Goal: Task Accomplishment & Management: Complete application form

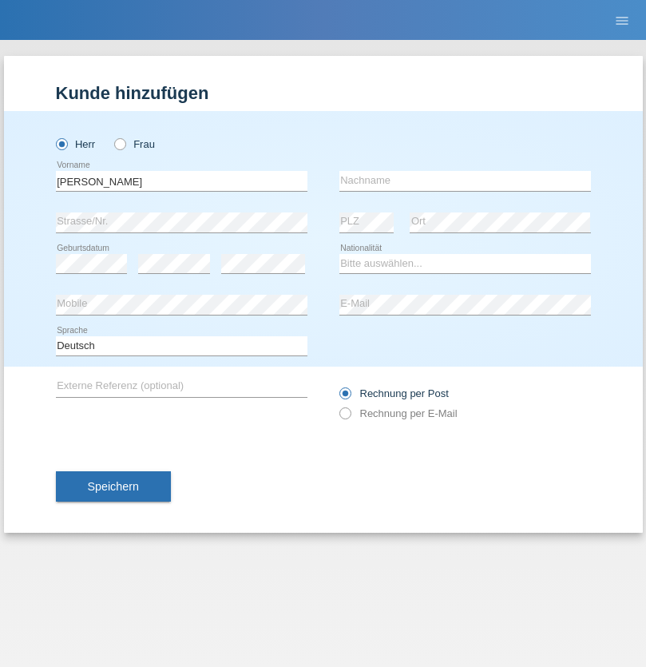
type input "[PERSON_NAME]"
click at [465, 180] on input "text" at bounding box center [464, 181] width 251 height 20
type input "Martinazzo"
select select "CH"
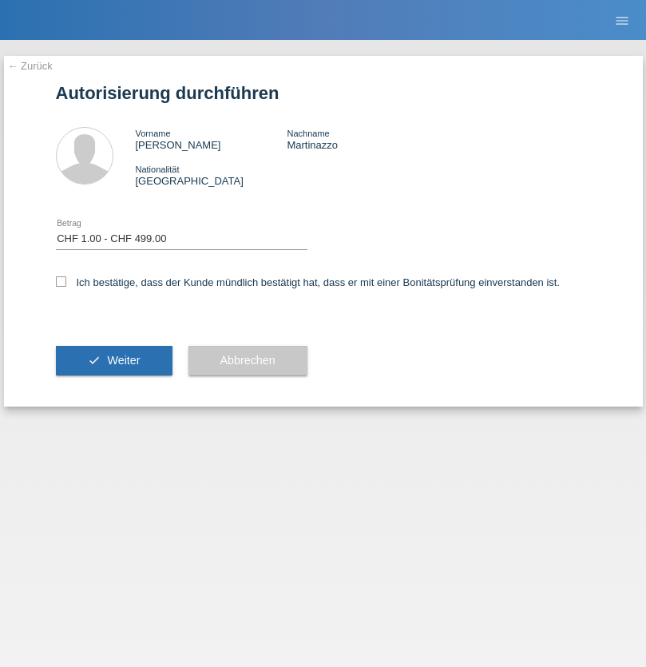
select select "1"
checkbox input "true"
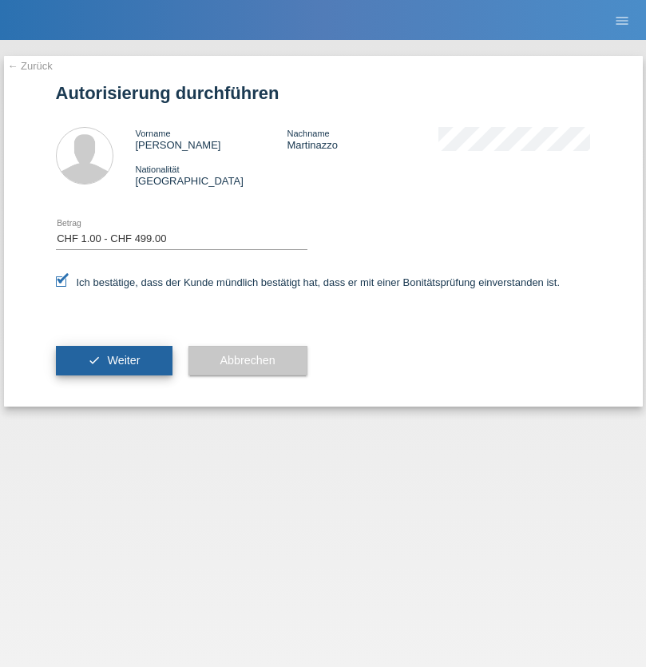
click at [113, 360] on span "Weiter" at bounding box center [123, 360] width 33 height 13
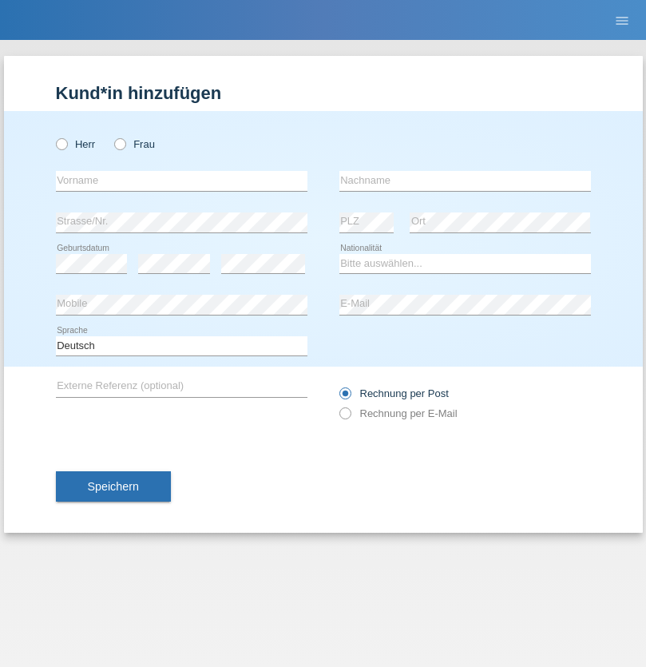
radio input "true"
click at [181, 180] on input "text" at bounding box center [181, 181] width 251 height 20
type input "Niksa"
click at [465, 180] on input "text" at bounding box center [464, 181] width 251 height 20
type input "Bracak-Dujmovic"
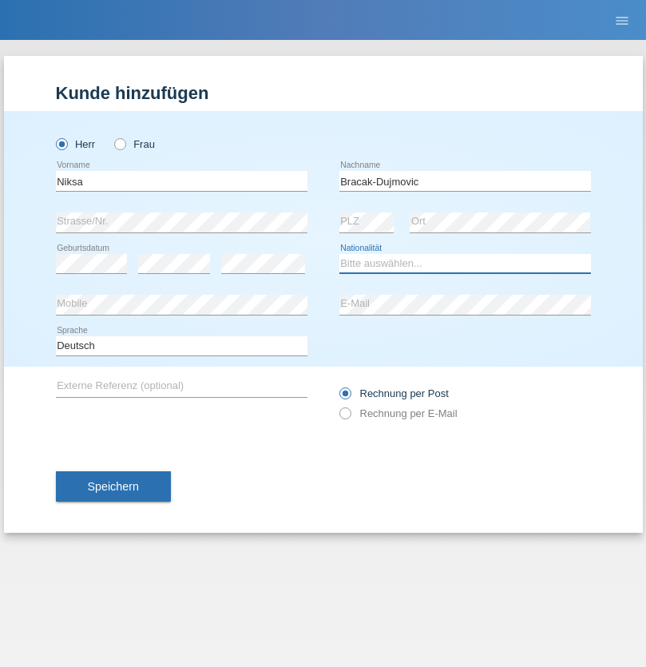
select select "CH"
